Goal: Feedback & Contribution: Submit feedback/report problem

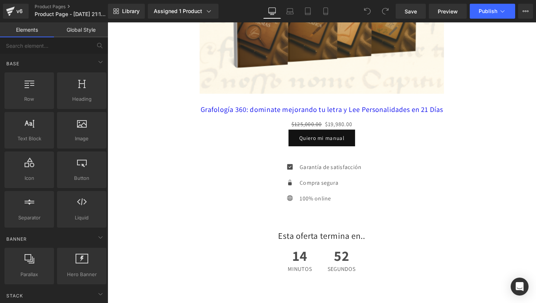
scroll to position [2992, 0]
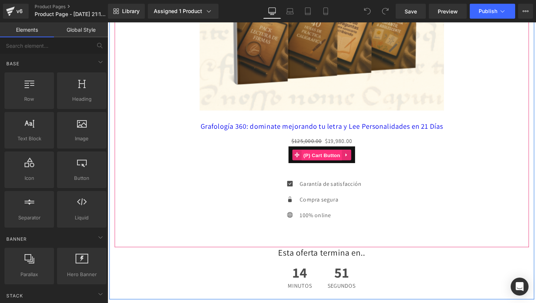
click at [336, 158] on span "(P) Cart Button" at bounding box center [333, 161] width 42 height 11
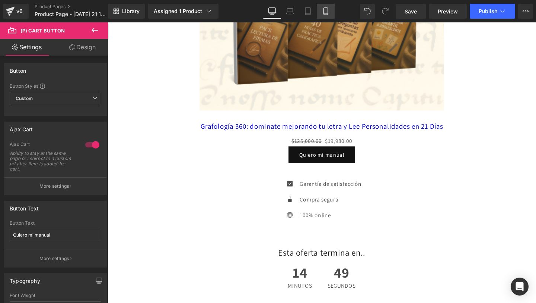
click at [322, 15] on link "Mobile" at bounding box center [326, 11] width 18 height 15
type input "22"
type input "#00d639"
type input "100"
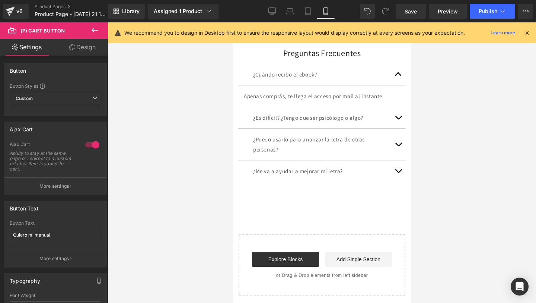
scroll to position [1209, 0]
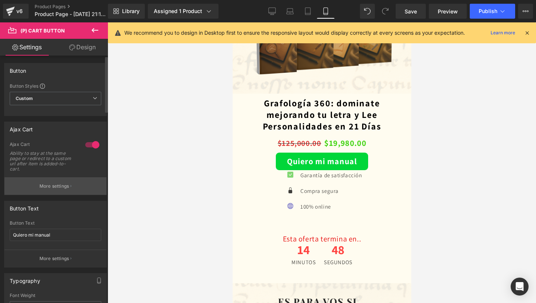
click at [40, 185] on p "More settings" at bounding box center [54, 186] width 30 height 7
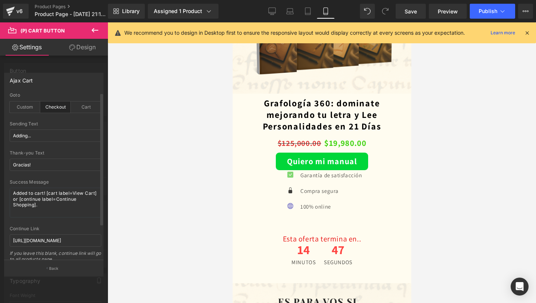
click at [51, 105] on div "Checkout" at bounding box center [55, 106] width 31 height 11
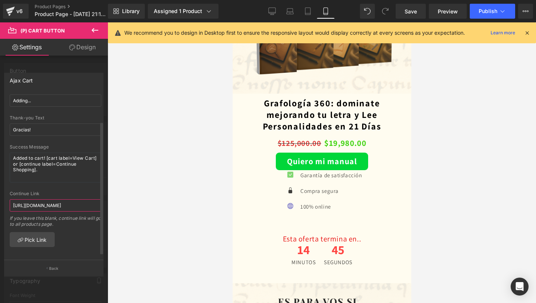
click at [80, 204] on input "[URL][DOMAIN_NAME]" at bounding box center [56, 205] width 92 height 12
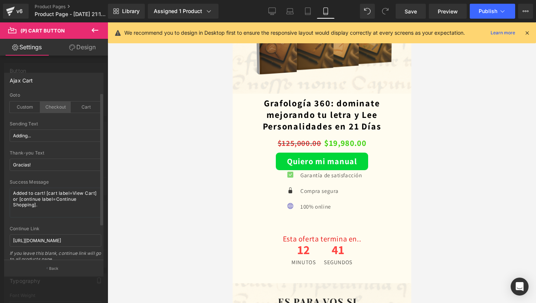
click at [53, 107] on div "Checkout" at bounding box center [55, 106] width 31 height 11
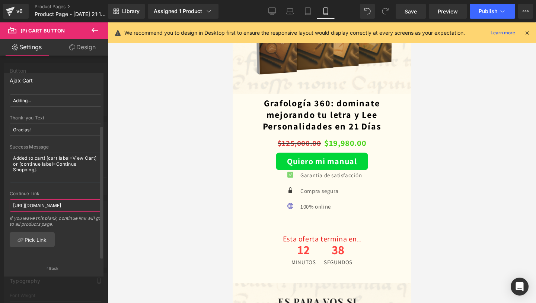
click at [68, 203] on input "[URL][DOMAIN_NAME]" at bounding box center [56, 205] width 92 height 12
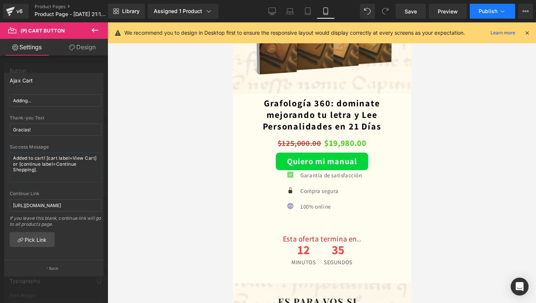
click at [478, 10] on button "Publish" at bounding box center [492, 11] width 45 height 15
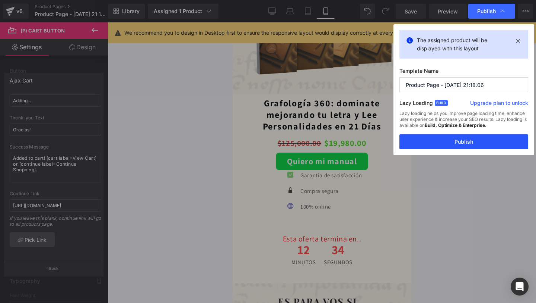
click at [443, 140] on button "Publish" at bounding box center [464, 141] width 129 height 15
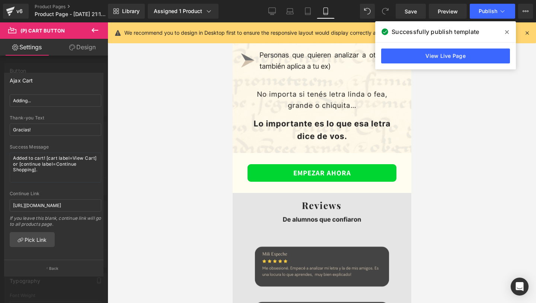
scroll to position [1618, 0]
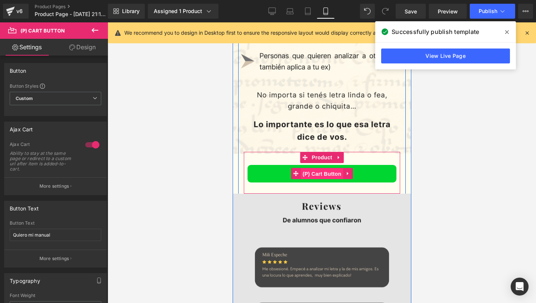
click at [322, 177] on span "(P) Cart Button" at bounding box center [322, 173] width 42 height 11
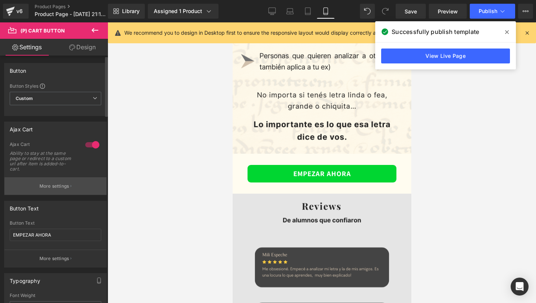
click at [30, 183] on button "More settings" at bounding box center [55, 186] width 102 height 18
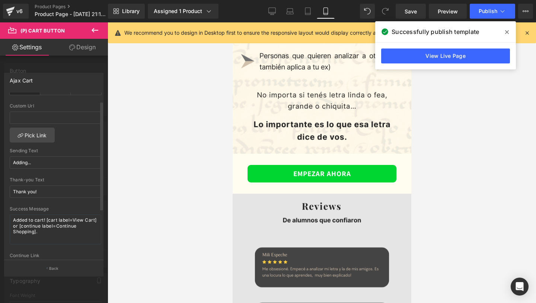
scroll to position [0, 0]
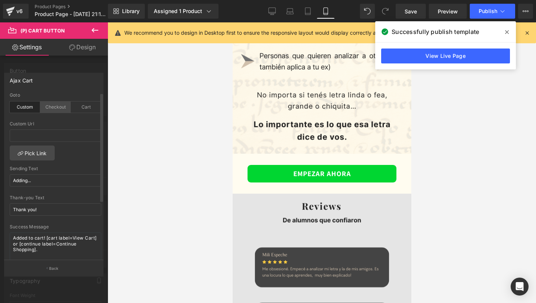
click at [51, 104] on div "Checkout" at bounding box center [55, 106] width 31 height 11
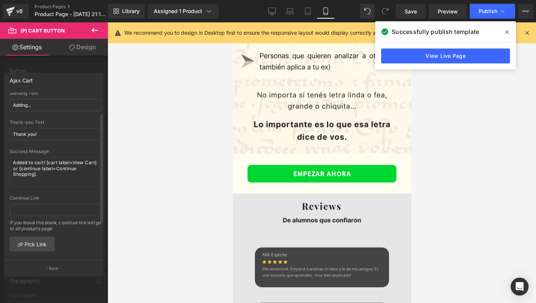
scroll to position [40, 0]
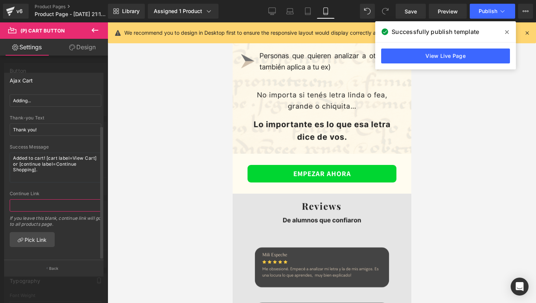
click at [45, 199] on input "text" at bounding box center [56, 205] width 92 height 12
click at [32, 235] on link "Pick Link" at bounding box center [32, 239] width 45 height 15
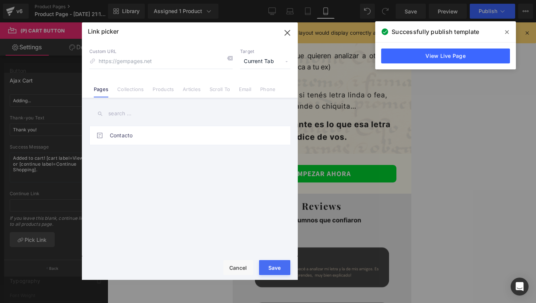
drag, startPoint x: 171, startPoint y: 133, endPoint x: 180, endPoint y: 118, distance: 17.2
click at [152, 88] on li "Products" at bounding box center [163, 86] width 30 height 13
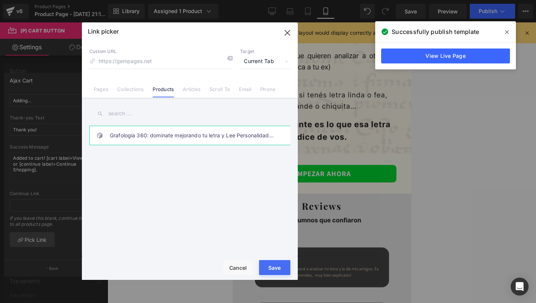
click at [162, 133] on link "Grafología 360: dominate mejorando tu letra y Lee Personalidades en 21 Días" at bounding box center [192, 135] width 164 height 19
type input "/products/grafologia-360-dominate-mejorando-tu-letra-y-[PERSON_NAME]-personalid…"
click at [274, 270] on div "Rendering Content" at bounding box center [269, 273] width 46 height 8
click at [273, 265] on button "Save" at bounding box center [274, 267] width 31 height 15
type input "/products/grafologia-360-dominate-mejorando-tu-letra-y-[PERSON_NAME]-personalid…"
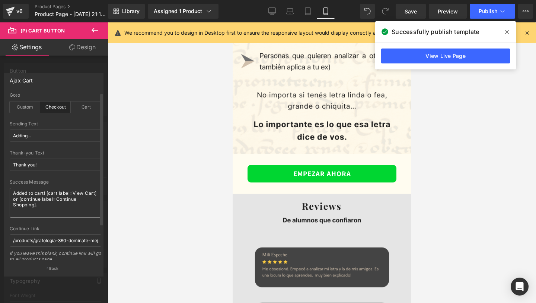
scroll to position [40, 0]
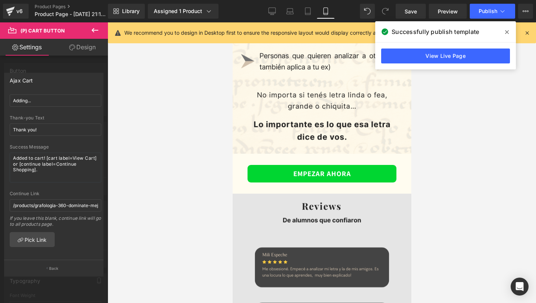
click at [506, 30] on icon at bounding box center [508, 32] width 4 height 6
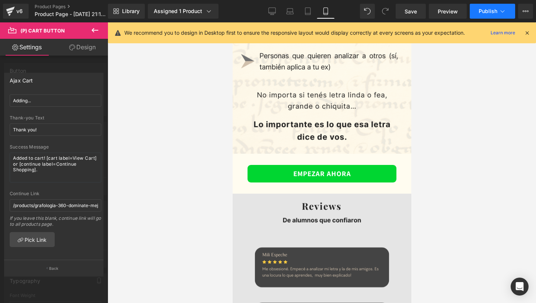
click at [493, 10] on span "Publish" at bounding box center [488, 11] width 19 height 6
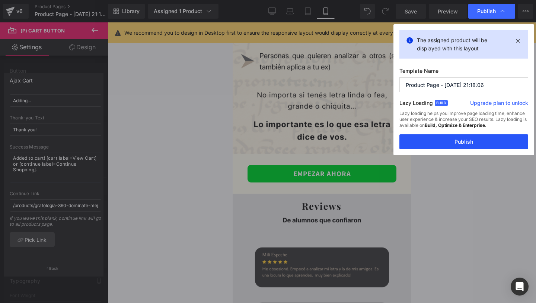
click at [440, 147] on button "Publish" at bounding box center [464, 141] width 129 height 15
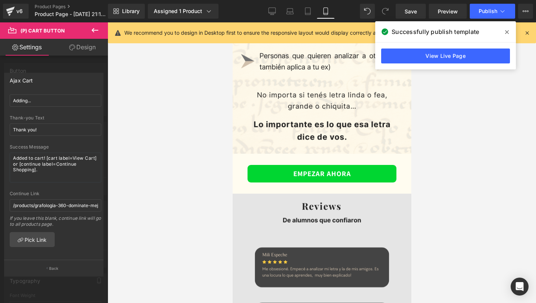
click at [507, 29] on span at bounding box center [507, 32] width 12 height 12
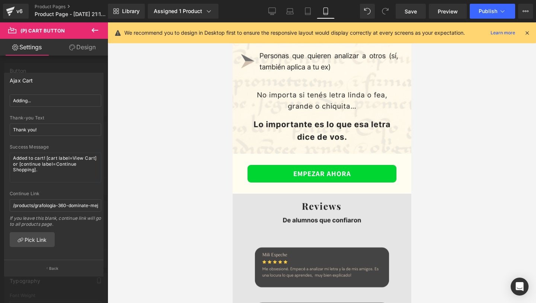
click at [81, 46] on link "Design" at bounding box center [83, 47] width 54 height 17
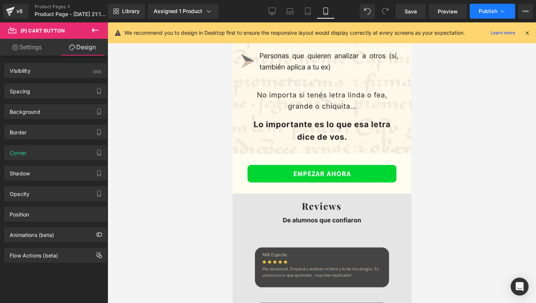
click at [493, 13] on span "Publish" at bounding box center [488, 11] width 19 height 6
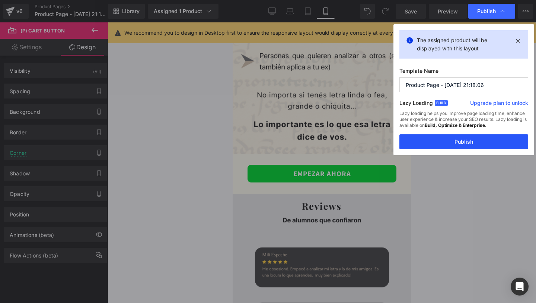
click at [436, 145] on button "Publish" at bounding box center [464, 141] width 129 height 15
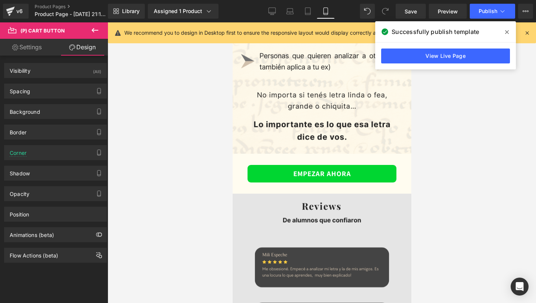
click at [507, 33] on icon at bounding box center [508, 32] width 4 height 4
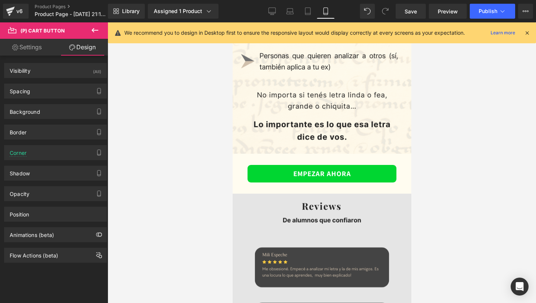
click at [97, 30] on icon at bounding box center [95, 30] width 7 height 4
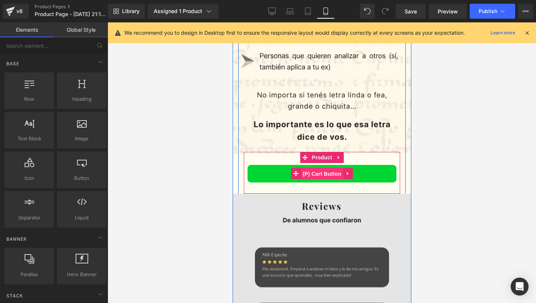
click at [316, 173] on span "(P) Cart Button" at bounding box center [322, 173] width 42 height 11
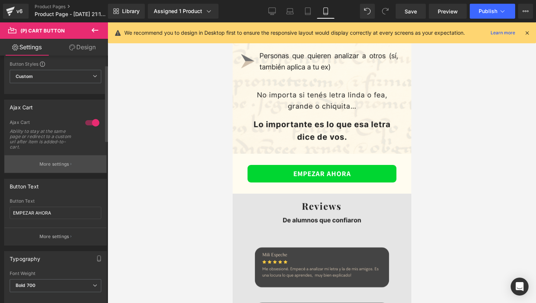
scroll to position [35, 0]
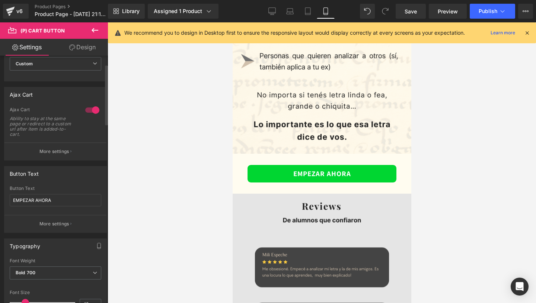
click at [89, 112] on div at bounding box center [92, 110] width 18 height 12
click at [404, 13] on link "Save" at bounding box center [411, 11] width 30 height 15
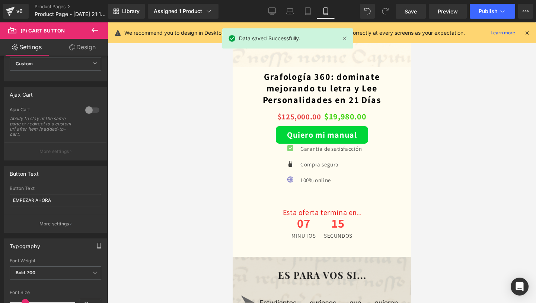
scroll to position [1233, 0]
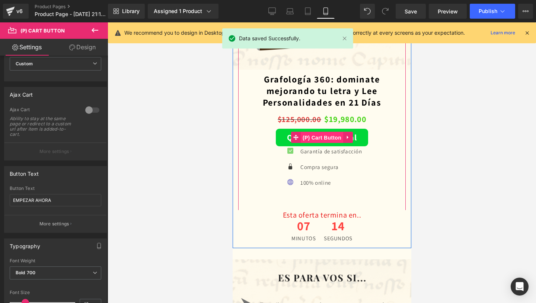
click at [321, 139] on span "(P) Cart Button" at bounding box center [322, 137] width 42 height 11
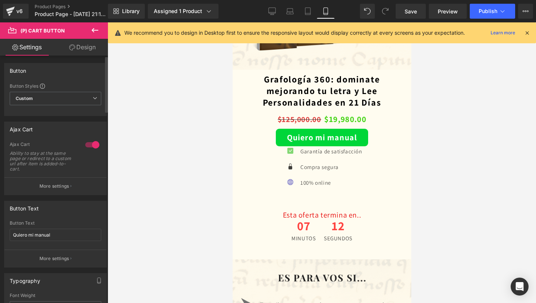
click at [89, 145] on div at bounding box center [92, 145] width 18 height 12
click at [415, 9] on span "Save" at bounding box center [411, 11] width 12 height 8
click at [487, 11] on span "Publish" at bounding box center [488, 11] width 19 height 6
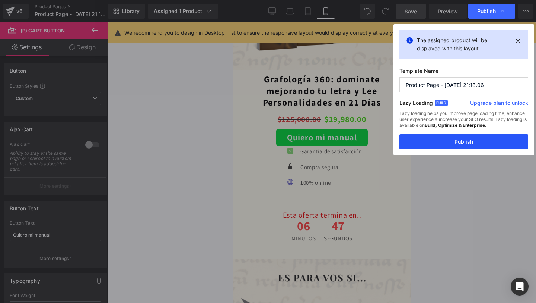
click at [447, 147] on button "Publish" at bounding box center [464, 141] width 129 height 15
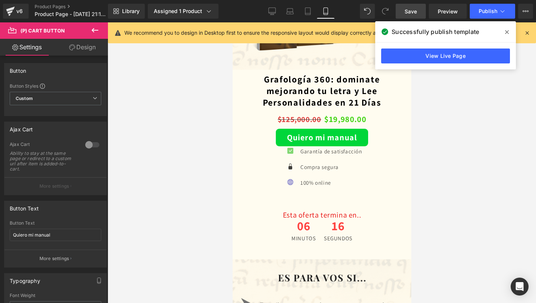
click at [506, 32] on icon at bounding box center [508, 32] width 4 height 6
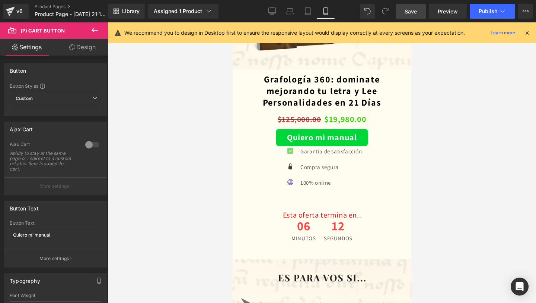
click at [531, 31] on div "We recommend you to design in Desktop first to ensure the responsive layout wou…" at bounding box center [322, 32] width 428 height 21
click at [526, 32] on icon at bounding box center [527, 32] width 7 height 7
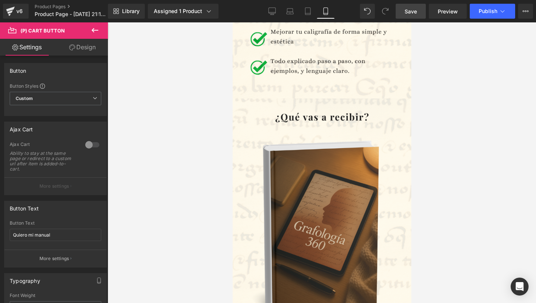
scroll to position [0, 0]
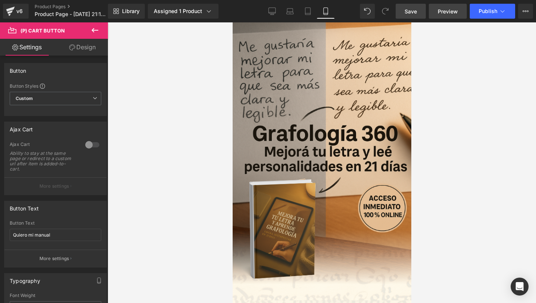
click at [451, 11] on span "Preview" at bounding box center [448, 11] width 20 height 8
click at [489, 12] on span "Publish" at bounding box center [488, 11] width 19 height 6
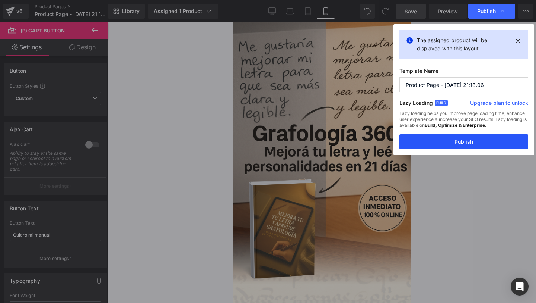
click at [464, 139] on button "Publish" at bounding box center [464, 141] width 129 height 15
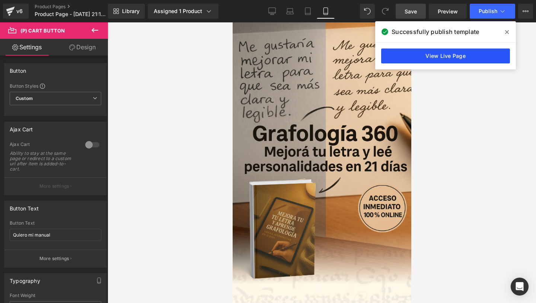
click at [441, 61] on link "View Live Page" at bounding box center [446, 55] width 129 height 15
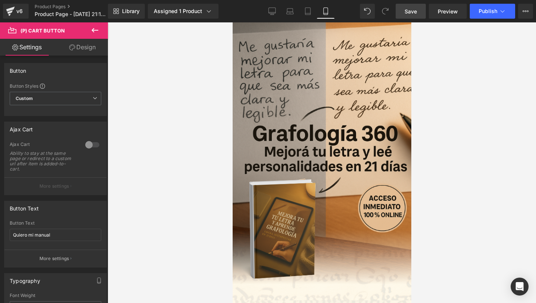
click at [219, 175] on div at bounding box center [322, 162] width 429 height 280
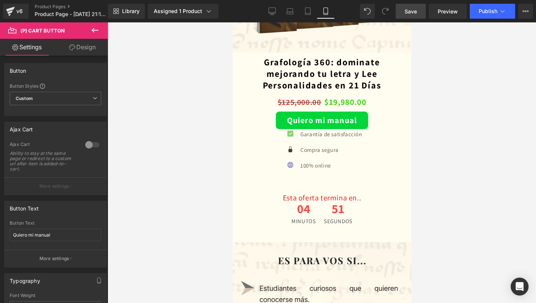
scroll to position [1248, 0]
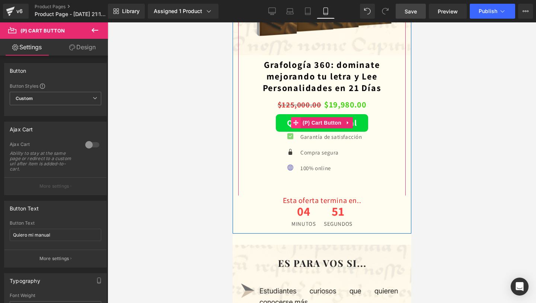
click at [298, 121] on div "Quiero mi manual (P) Cart Button" at bounding box center [322, 123] width 160 height 18
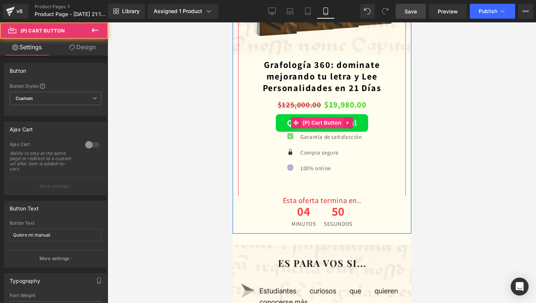
click at [305, 123] on span "(P) Cart Button" at bounding box center [322, 122] width 42 height 11
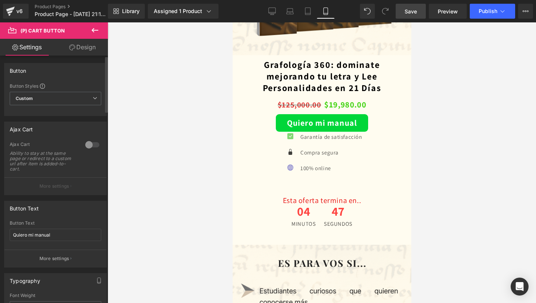
click at [93, 147] on div at bounding box center [92, 145] width 18 height 12
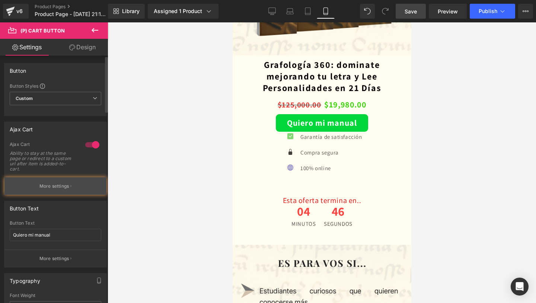
click at [65, 178] on button "More settings" at bounding box center [55, 186] width 102 height 18
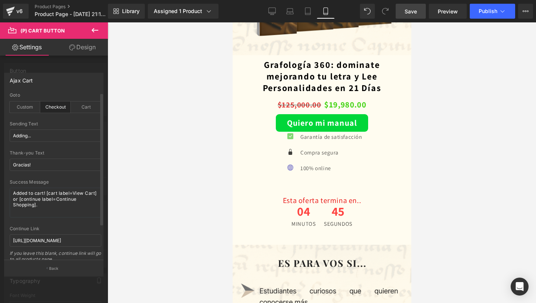
click at [57, 110] on div "Checkout" at bounding box center [55, 106] width 31 height 11
click at [82, 108] on div "Cart" at bounding box center [86, 106] width 31 height 11
click at [50, 110] on div "Checkout" at bounding box center [55, 106] width 31 height 11
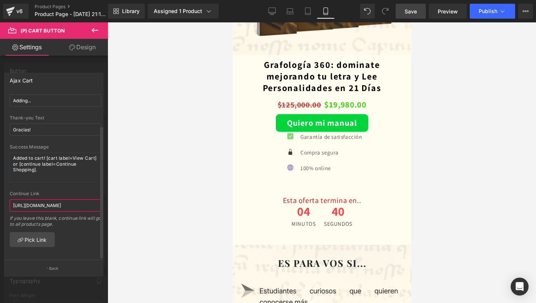
click at [79, 201] on input "[URL][DOMAIN_NAME]" at bounding box center [56, 205] width 92 height 12
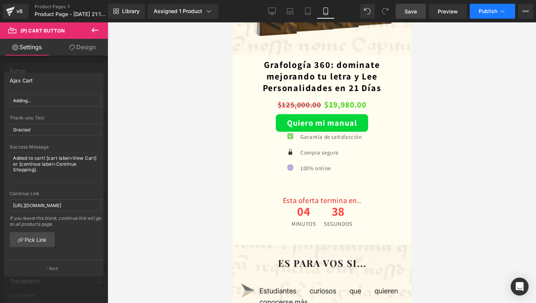
click at [483, 13] on span "Publish" at bounding box center [488, 11] width 19 height 6
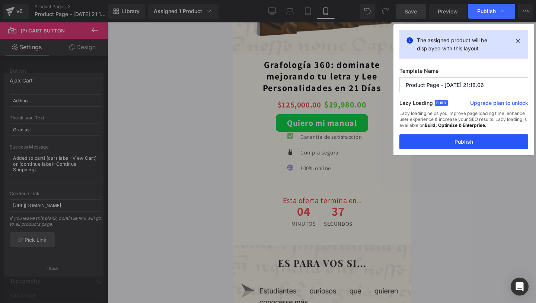
click at [428, 145] on button "Publish" at bounding box center [464, 141] width 129 height 15
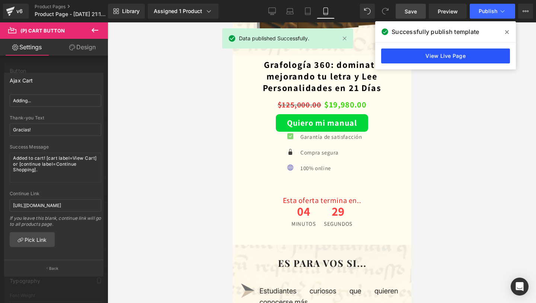
click at [458, 55] on link "View Live Page" at bounding box center [446, 55] width 129 height 15
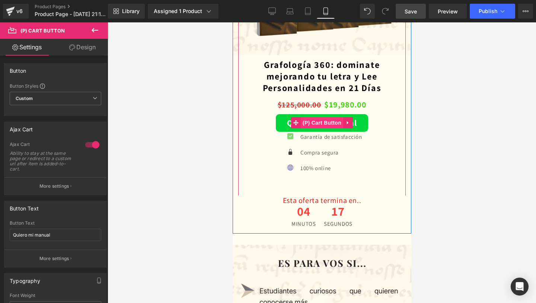
click at [323, 123] on span "(P) Cart Button" at bounding box center [322, 122] width 42 height 11
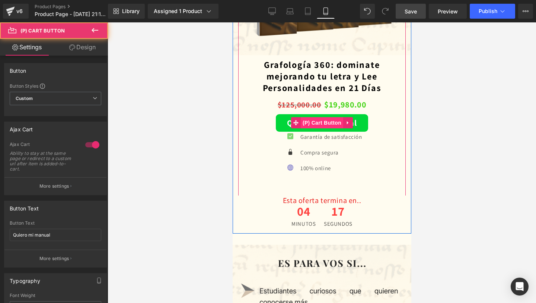
click at [323, 123] on span "(P) Cart Button" at bounding box center [322, 122] width 42 height 11
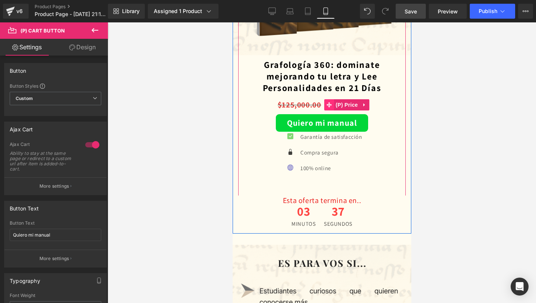
click at [327, 105] on icon at bounding box center [328, 104] width 5 height 5
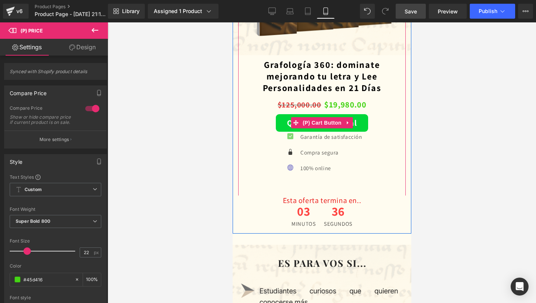
click at [283, 125] on button "Quiero mi manual" at bounding box center [322, 123] width 92 height 18
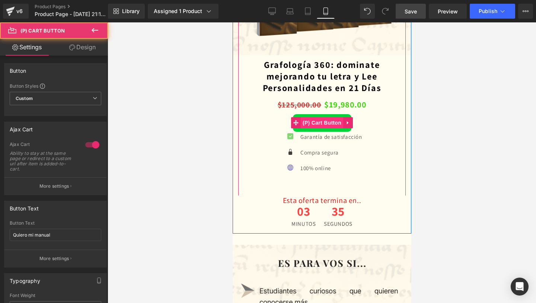
click at [317, 121] on span "(P) Cart Button" at bounding box center [322, 122] width 42 height 11
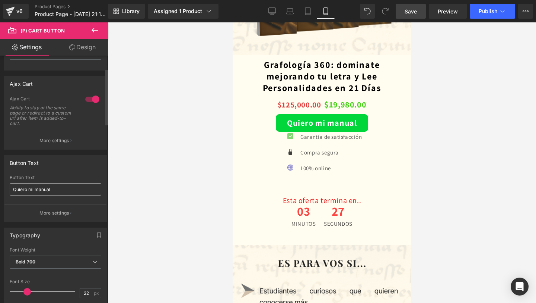
scroll to position [44, 0]
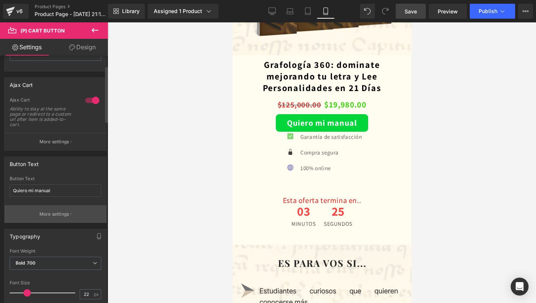
click at [48, 211] on p "More settings" at bounding box center [54, 213] width 30 height 7
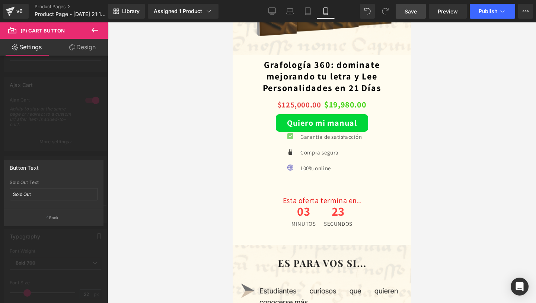
click at [82, 52] on link "Design" at bounding box center [83, 47] width 54 height 17
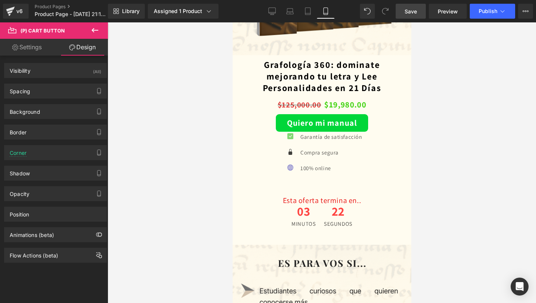
click at [29, 50] on link "Settings" at bounding box center [27, 47] width 54 height 17
type input "100"
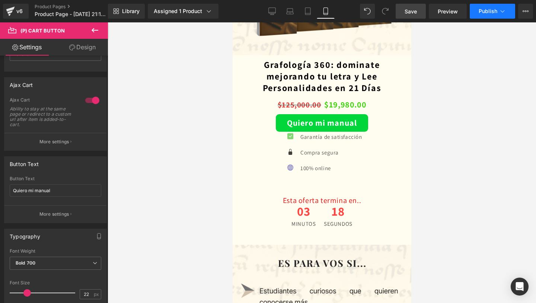
click at [479, 14] on button "Publish" at bounding box center [492, 11] width 45 height 15
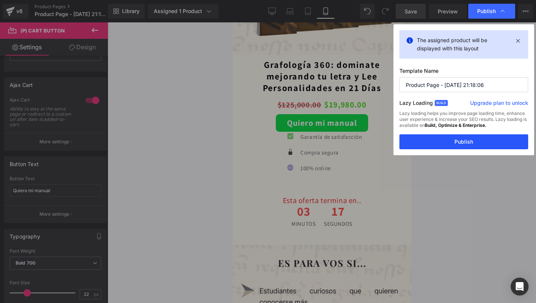
click at [420, 145] on button "Publish" at bounding box center [464, 141] width 129 height 15
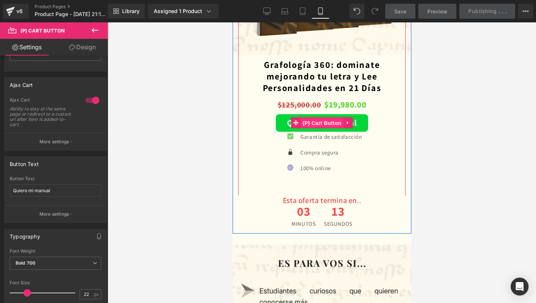
click at [323, 125] on span "(P) Cart Button" at bounding box center [322, 122] width 42 height 11
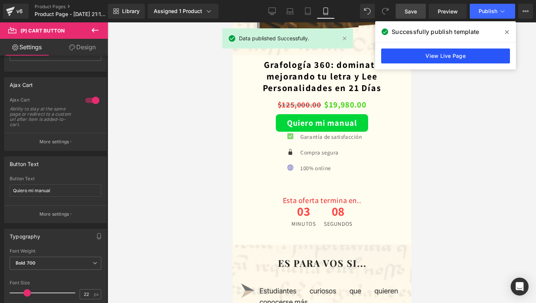
click at [425, 51] on link "View Live Page" at bounding box center [446, 55] width 129 height 15
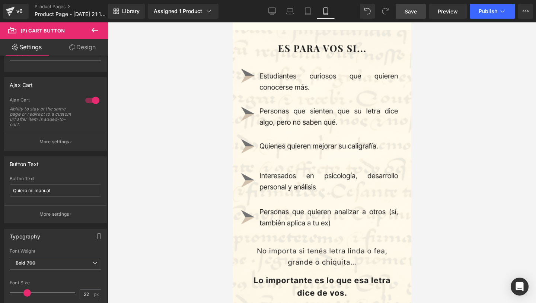
scroll to position [1657, 0]
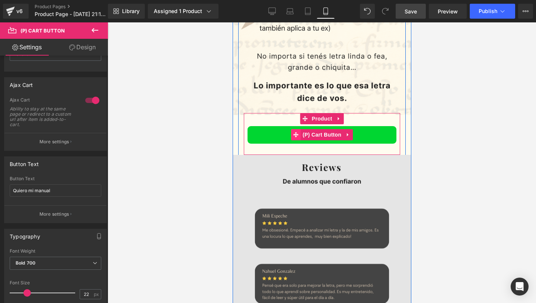
click at [293, 133] on icon at bounding box center [295, 135] width 5 height 6
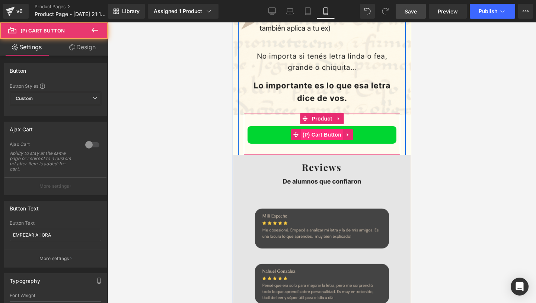
click at [307, 135] on span "(P) Cart Button" at bounding box center [322, 134] width 42 height 11
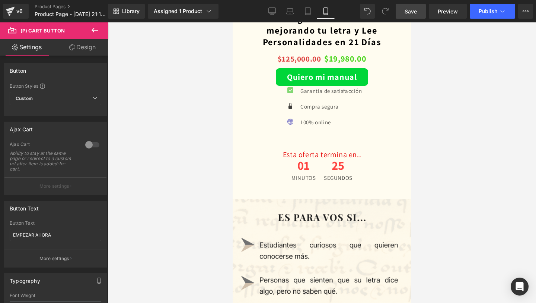
scroll to position [1292, 0]
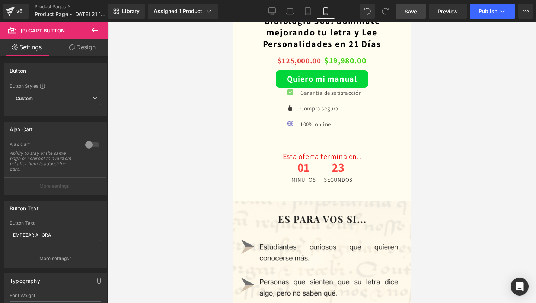
click at [97, 28] on icon at bounding box center [95, 30] width 9 height 9
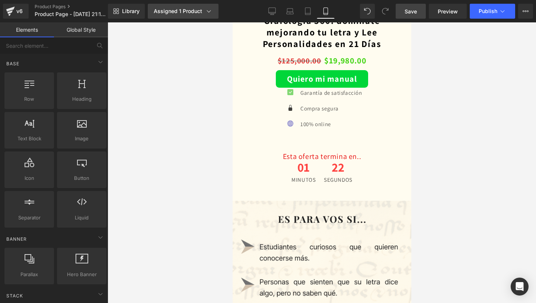
click at [159, 12] on div "Assigned 1 Product" at bounding box center [183, 10] width 59 height 7
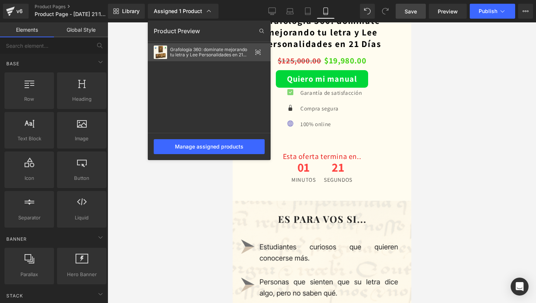
click at [215, 60] on div "Grafología 360: dominate mejorando tu letra y Lee Personalidades en 21 Días" at bounding box center [209, 52] width 123 height 18
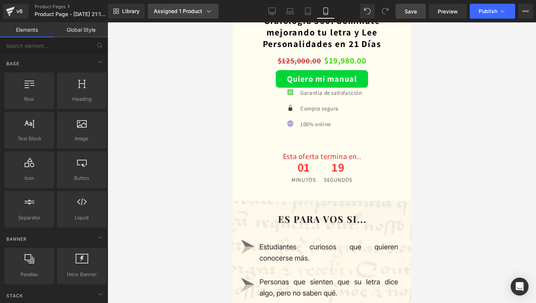
click at [183, 4] on link "Assigned 1 Product" at bounding box center [183, 11] width 71 height 15
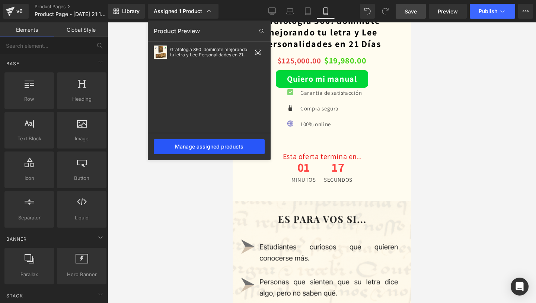
click at [194, 144] on div "Manage assigned products" at bounding box center [209, 146] width 111 height 15
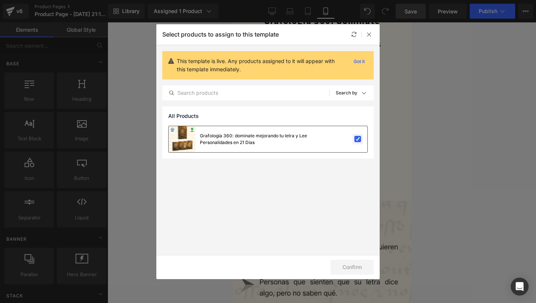
click at [355, 142] on label at bounding box center [358, 139] width 7 height 7
click at [358, 139] on input "checkbox" at bounding box center [358, 139] width 0 height 0
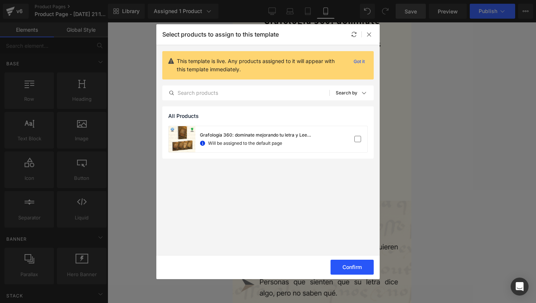
click at [344, 265] on button "Confirm" at bounding box center [352, 266] width 43 height 15
click at [355, 145] on div "Icon Garantía de satisfacción Text Block Icon Compra segura Text Block Icon 100…" at bounding box center [322, 117] width 160 height 58
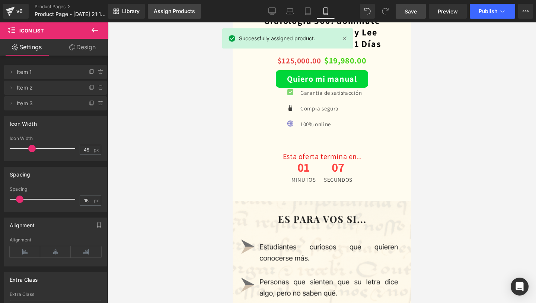
click at [182, 16] on link "Assign Products" at bounding box center [174, 11] width 53 height 15
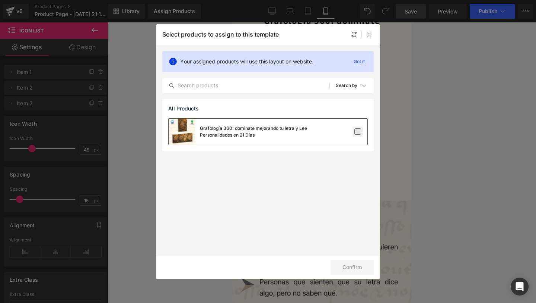
click at [356, 134] on label at bounding box center [358, 131] width 7 height 7
click at [358, 132] on input "checkbox" at bounding box center [358, 132] width 0 height 0
click at [355, 266] on button "Confirm" at bounding box center [352, 266] width 43 height 15
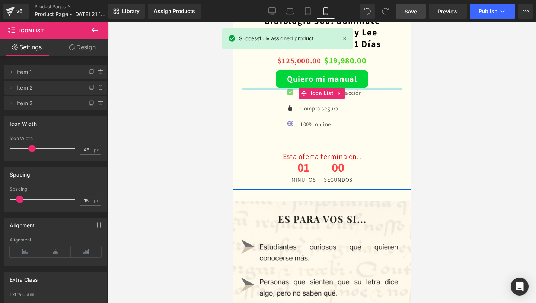
click at [347, 87] on button "Quiero mi manual" at bounding box center [322, 79] width 92 height 18
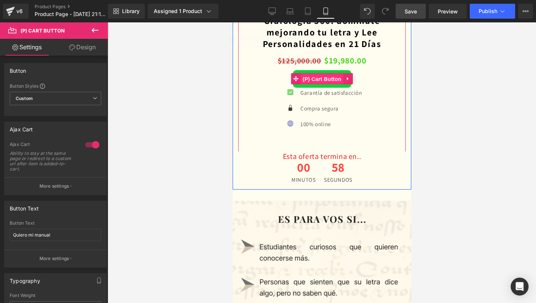
click at [319, 82] on span "(P) Cart Button" at bounding box center [322, 78] width 42 height 11
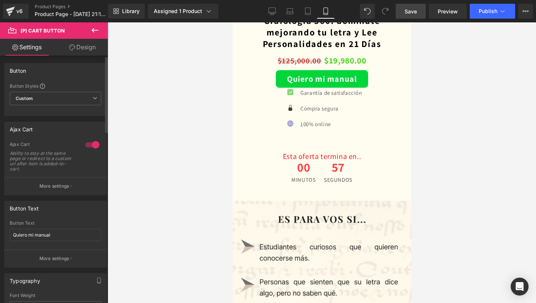
scroll to position [4, 0]
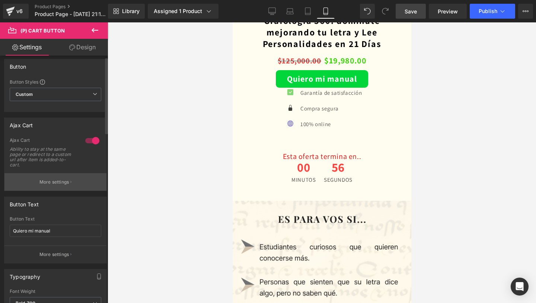
click at [61, 180] on p "More settings" at bounding box center [54, 181] width 30 height 7
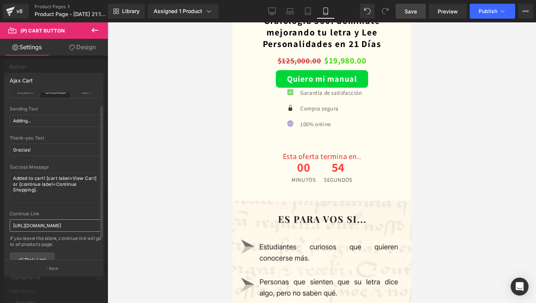
scroll to position [39, 0]
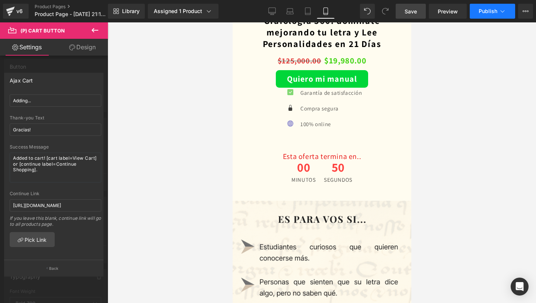
click at [478, 13] on button "Publish" at bounding box center [492, 11] width 45 height 15
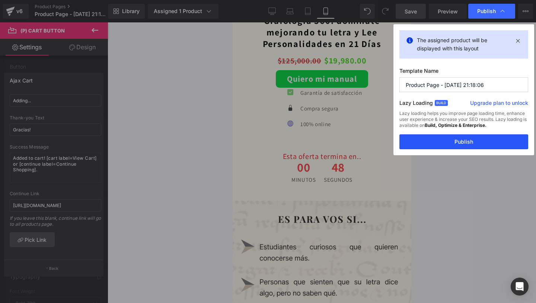
click at [453, 137] on button "Publish" at bounding box center [464, 141] width 129 height 15
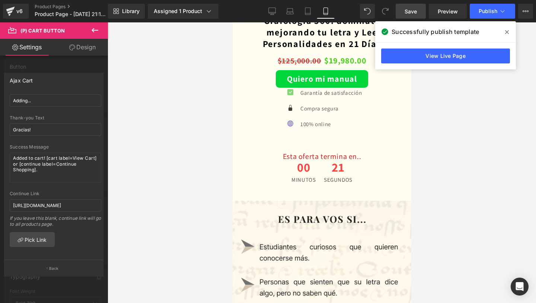
click at [509, 31] on span at bounding box center [507, 32] width 12 height 12
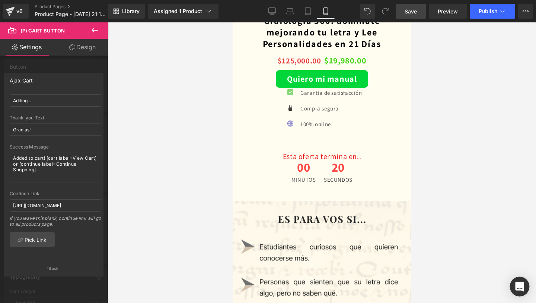
click at [526, 284] on div "Open Intercom Messenger" at bounding box center [520, 286] width 20 height 20
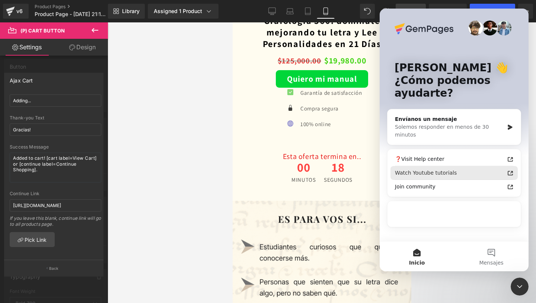
scroll to position [0, 0]
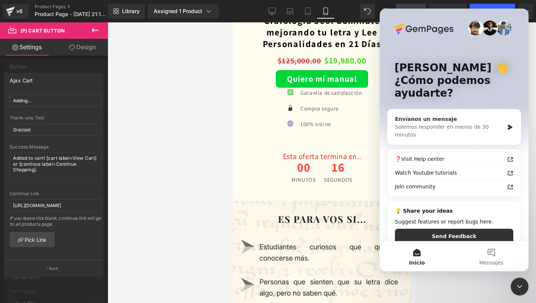
click at [513, 124] on icon "Intercom Messenger" at bounding box center [510, 127] width 6 height 6
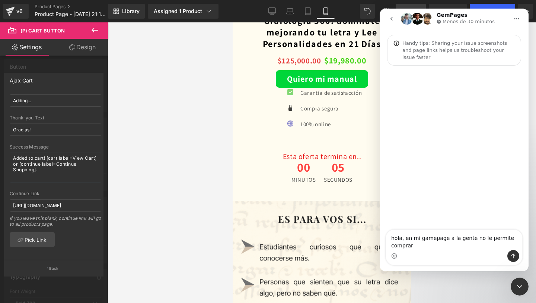
type textarea "hola, en mi gamepage a la gente no le permite comprar"
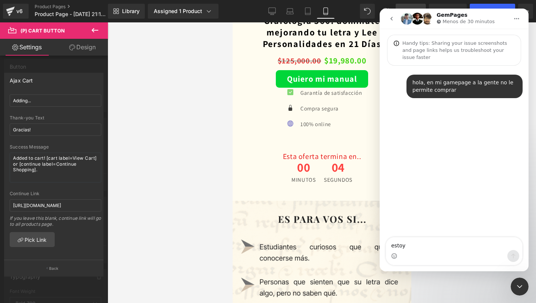
type textarea "estoy"
type textarea "e"
type textarea "perdi dinero todo el dia por eso"
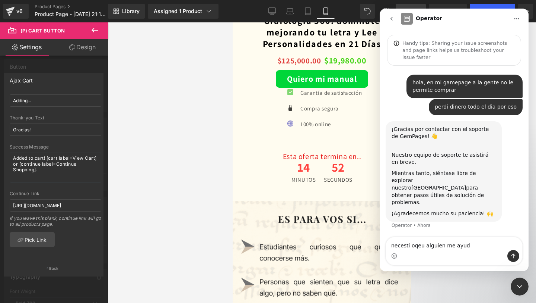
type textarea "necesti oqeu alguien me ayude"
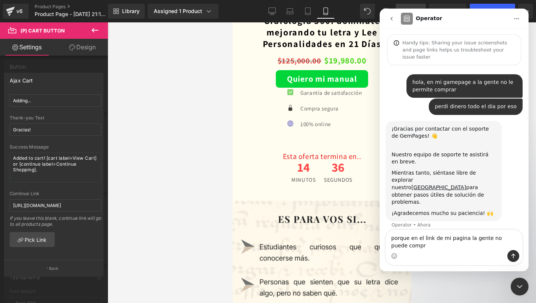
scroll to position [8, 0]
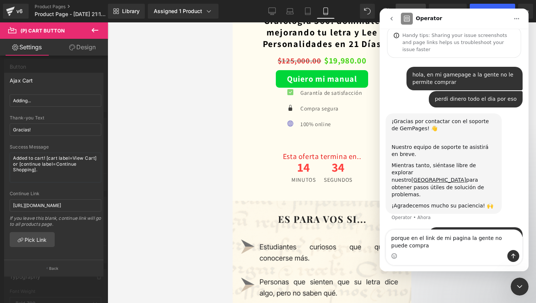
type textarea "porque en el link de mi pagina la gente no puede comprar"
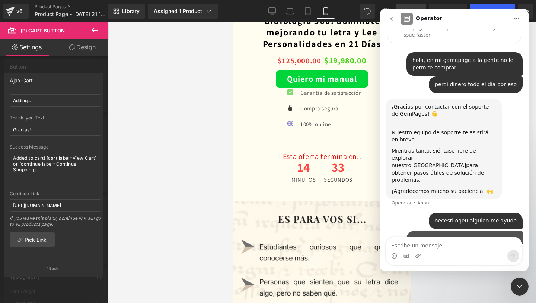
scroll to position [25, 0]
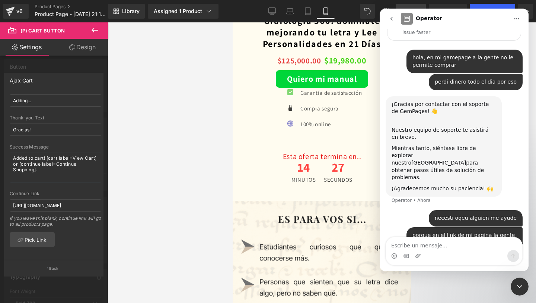
click at [334, 107] on div at bounding box center [268, 140] width 536 height 280
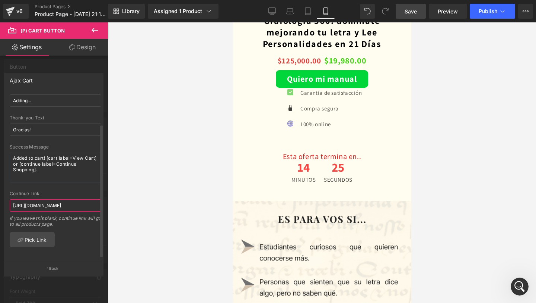
click at [60, 199] on input "[URL][DOMAIN_NAME]" at bounding box center [56, 205] width 92 height 12
click at [74, 163] on textarea "Added to cart! [cart label=View Cart] or [continue label=Continue Shopping]." at bounding box center [56, 167] width 92 height 30
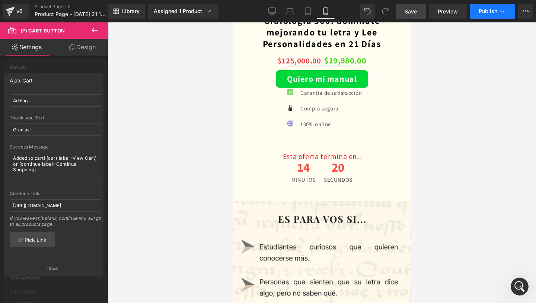
click at [495, 18] on button "Publish" at bounding box center [492, 11] width 45 height 15
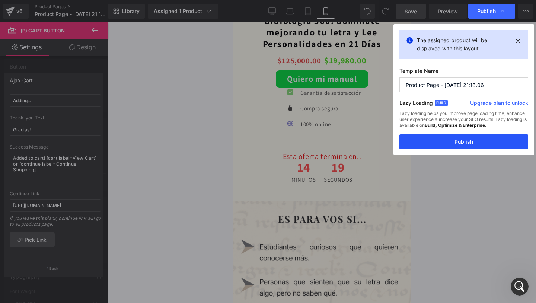
click at [475, 142] on button "Publish" at bounding box center [464, 141] width 129 height 15
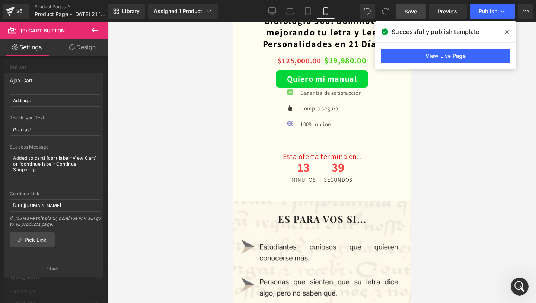
click at [507, 35] on span at bounding box center [507, 32] width 12 height 12
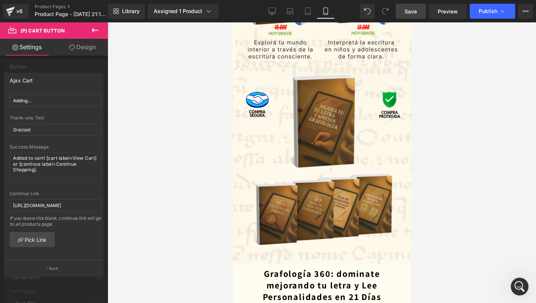
scroll to position [1055, 0]
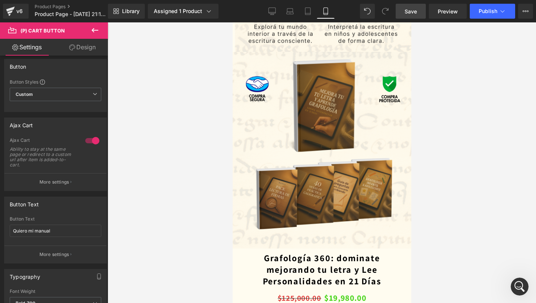
click at [523, 298] on div at bounding box center [322, 162] width 429 height 280
click at [517, 287] on icon "Abrir Intercom Messenger" at bounding box center [520, 286] width 12 height 12
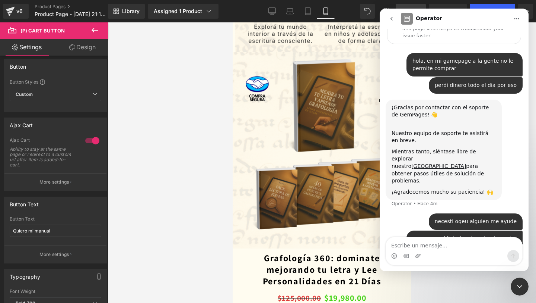
scroll to position [25, 0]
